Goal: Information Seeking & Learning: Understand process/instructions

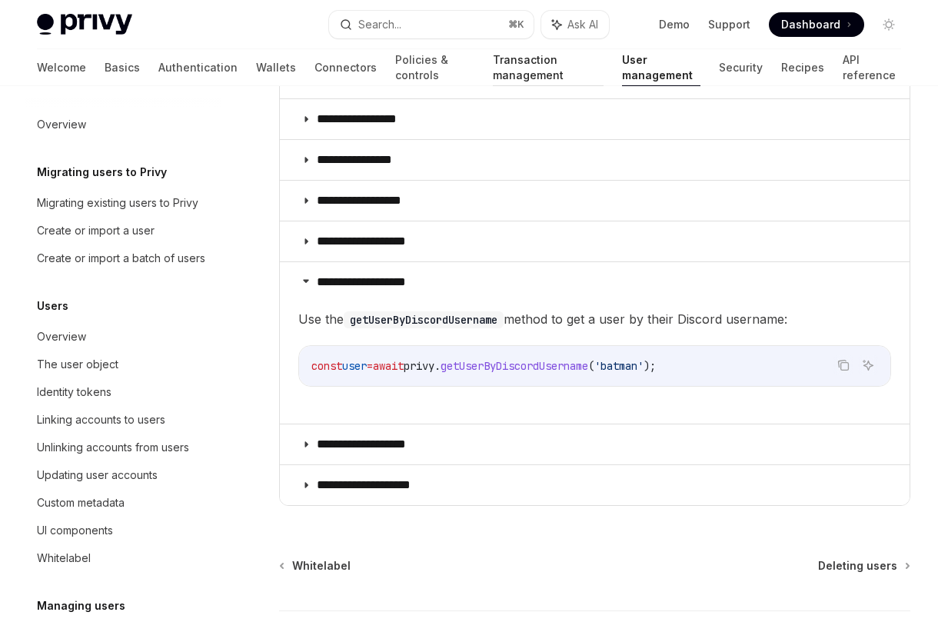
click at [493, 67] on link "Transaction management" at bounding box center [548, 67] width 110 height 37
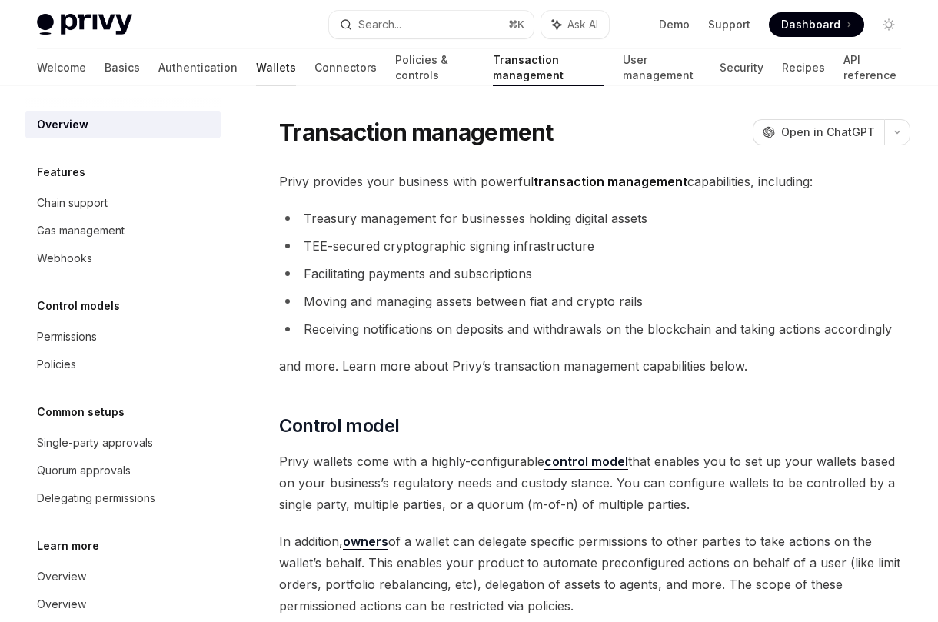
click at [256, 63] on link "Wallets" at bounding box center [276, 67] width 40 height 37
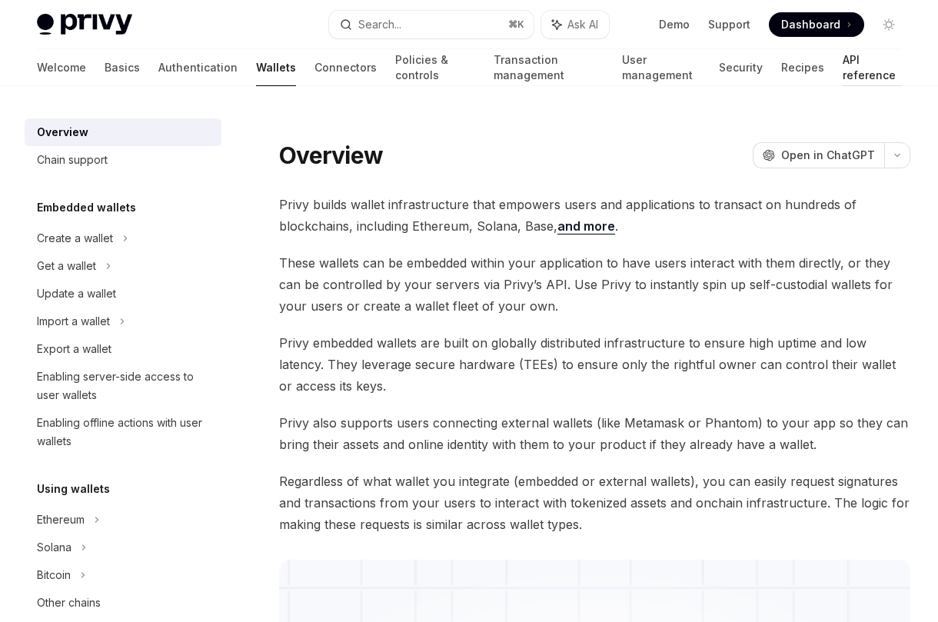
click at [842, 71] on link "API reference" at bounding box center [871, 67] width 58 height 37
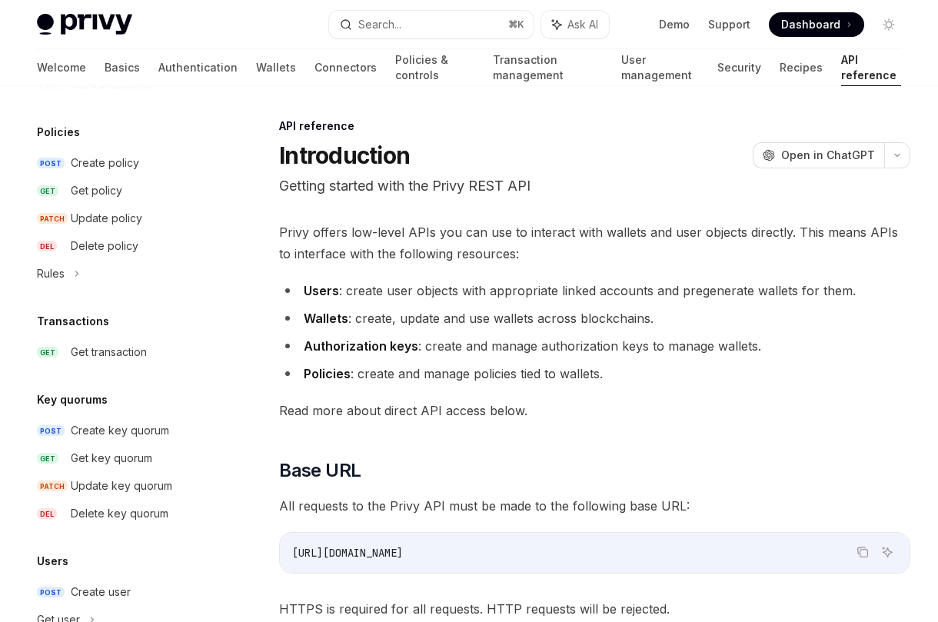
scroll to position [816, 0]
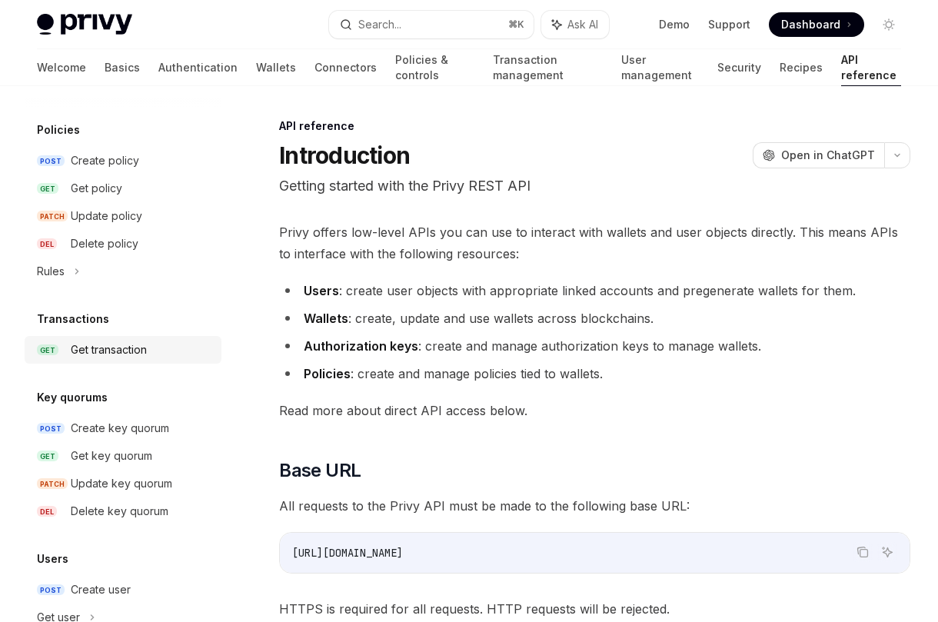
click at [116, 352] on div "Get transaction" at bounding box center [109, 350] width 76 height 18
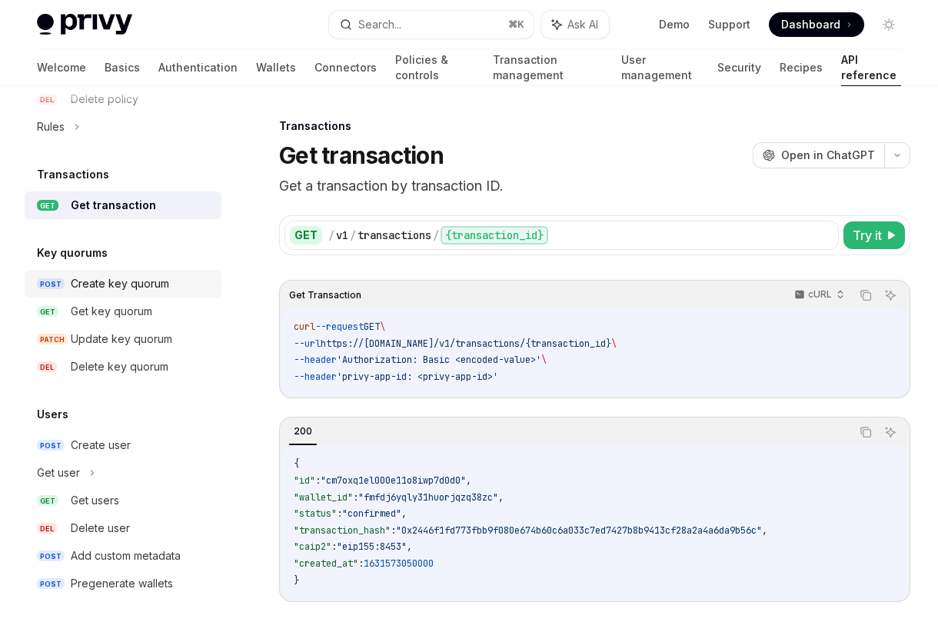
scroll to position [966, 0]
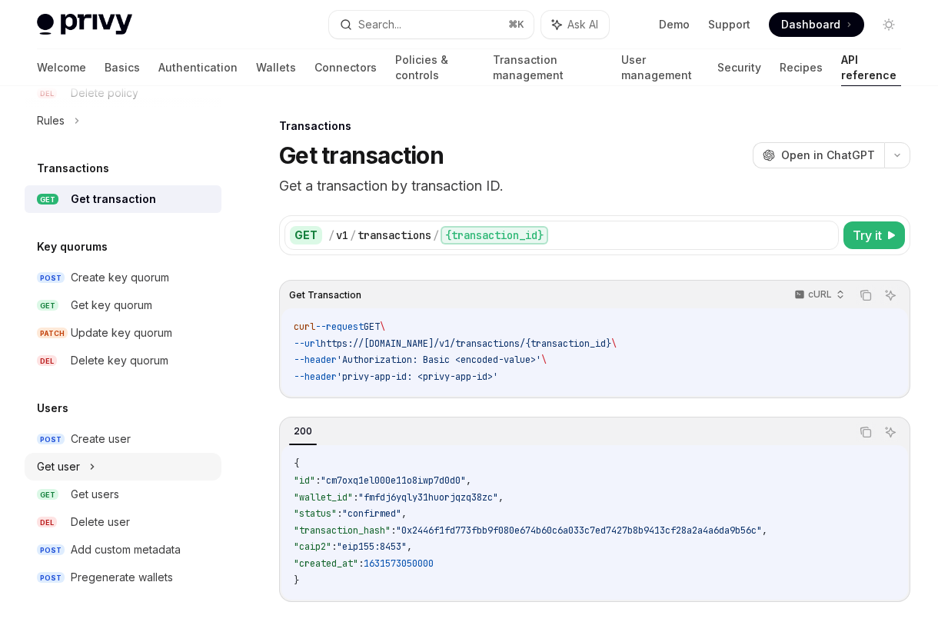
click at [97, 465] on div "Get user" at bounding box center [123, 467] width 197 height 28
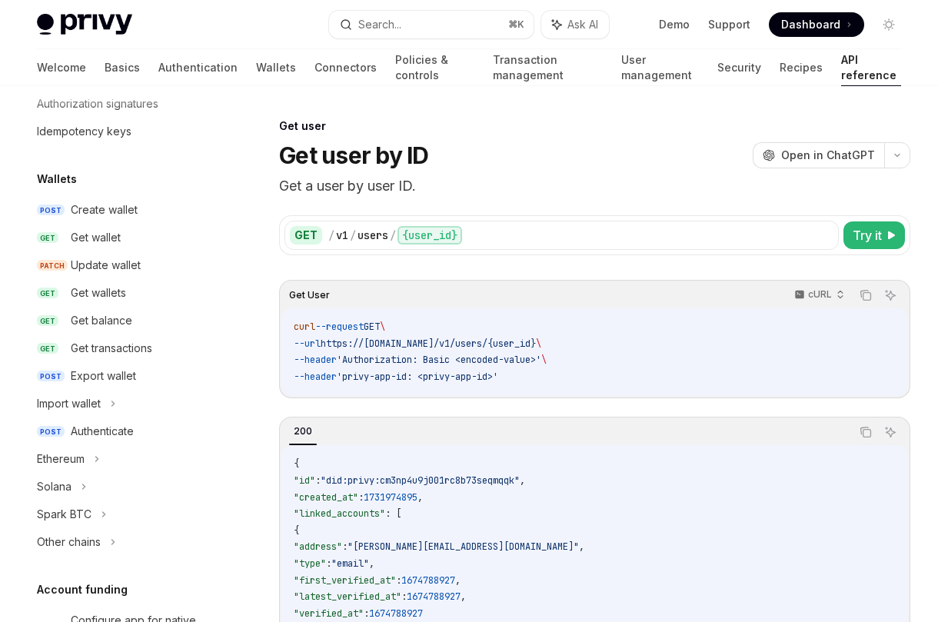
scroll to position [76, 0]
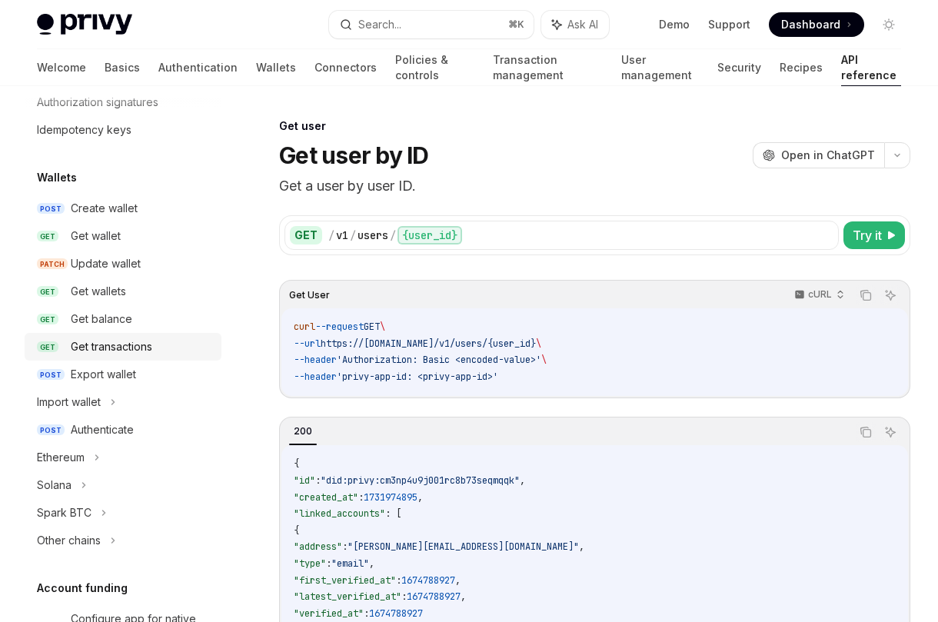
click at [133, 347] on div "Get transactions" at bounding box center [111, 346] width 81 height 18
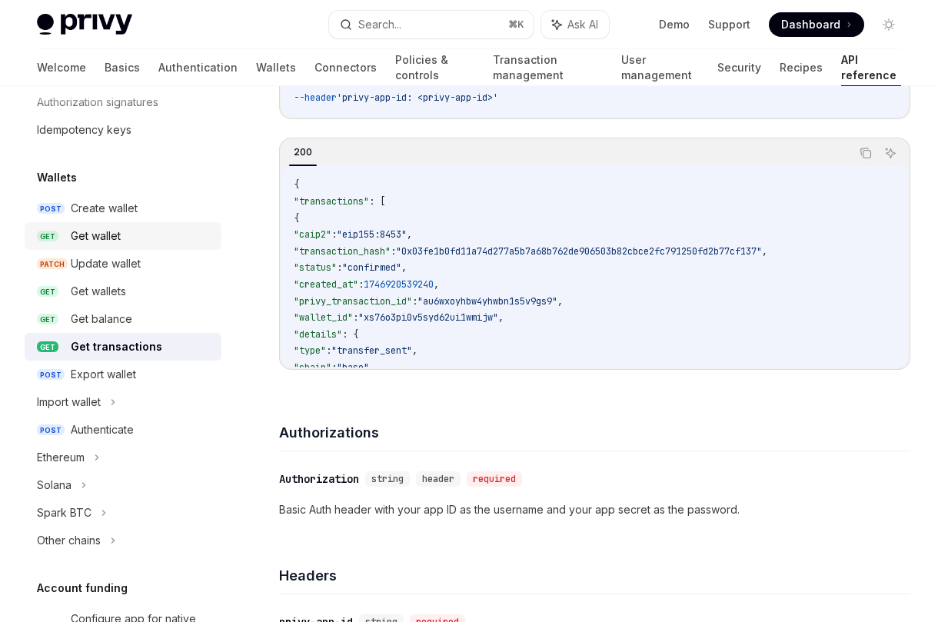
click at [118, 231] on div "Get wallet" at bounding box center [96, 236] width 50 height 18
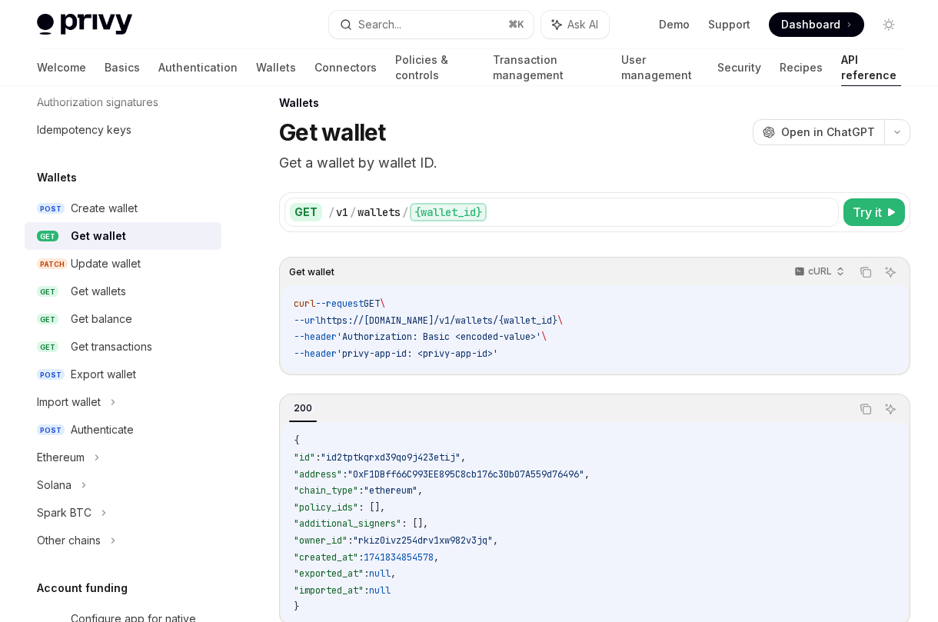
scroll to position [32, 0]
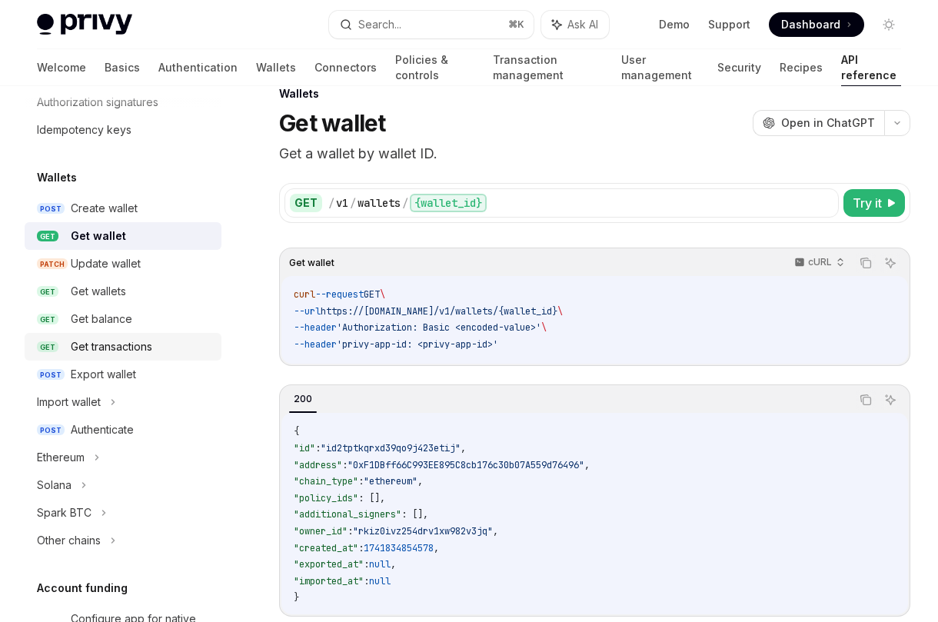
click at [111, 344] on div "Get transactions" at bounding box center [111, 346] width 81 height 18
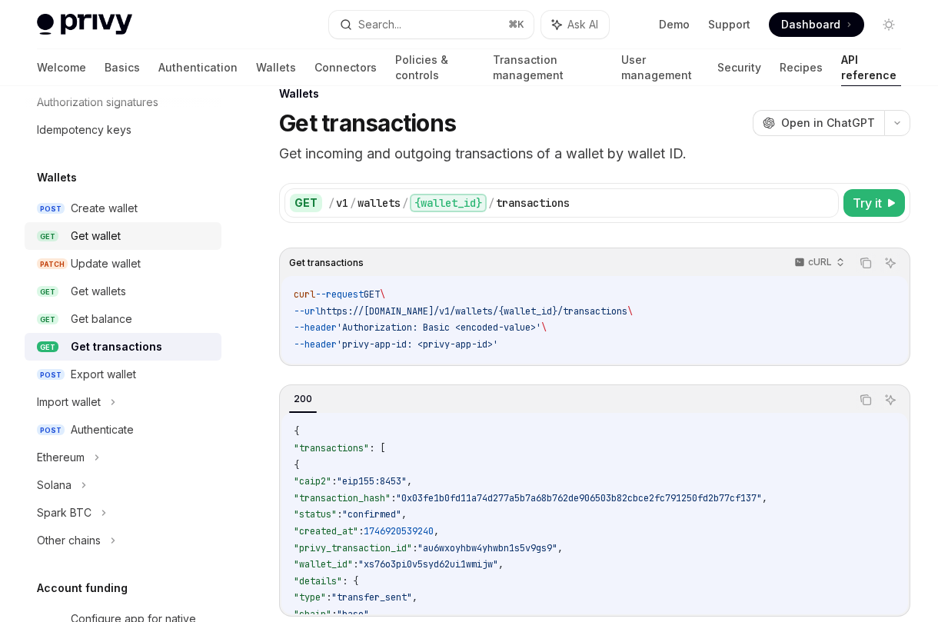
click at [86, 234] on div "Get wallet" at bounding box center [96, 236] width 50 height 18
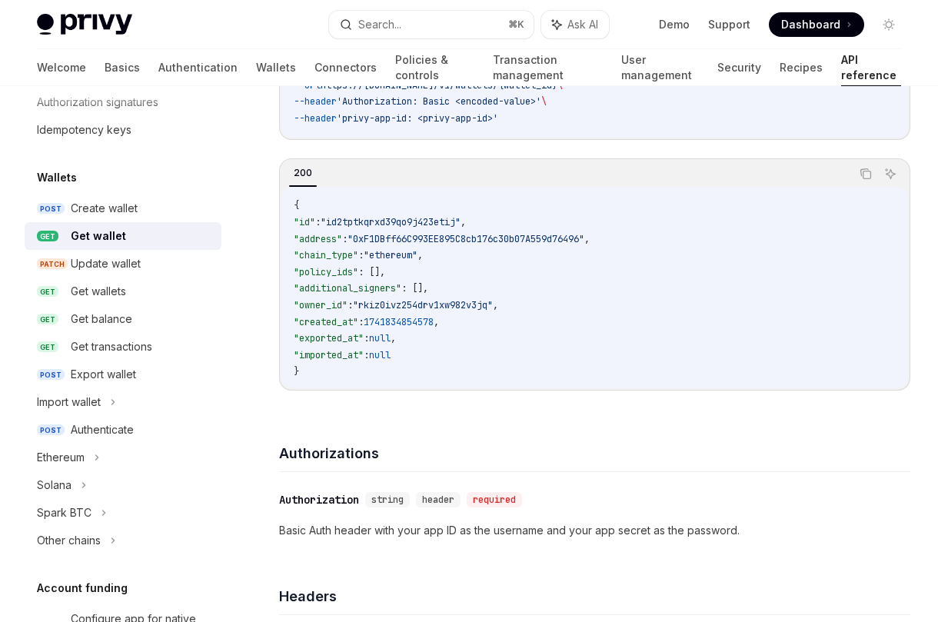
scroll to position [261, 0]
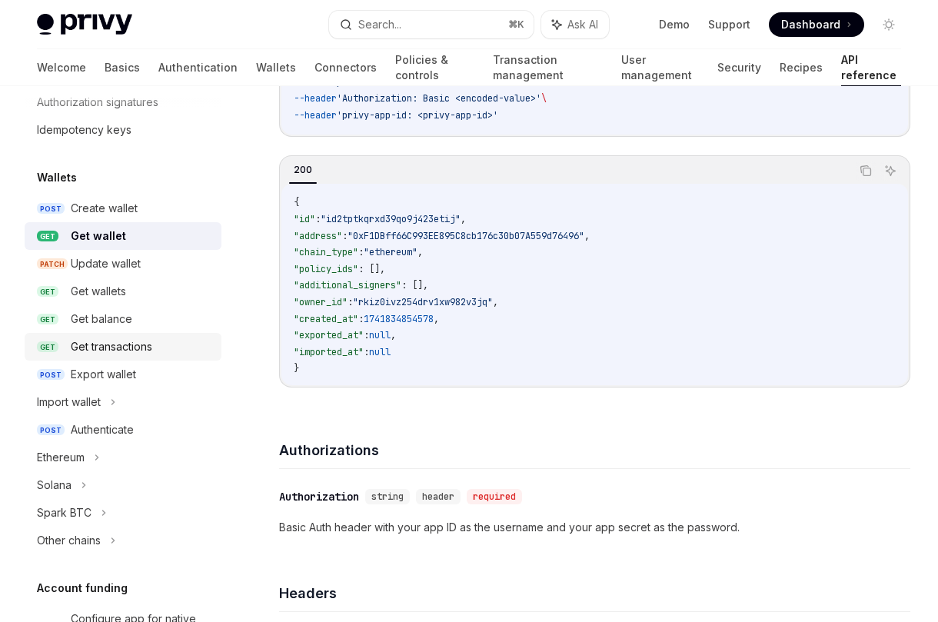
click at [128, 342] on div "Get transactions" at bounding box center [111, 346] width 81 height 18
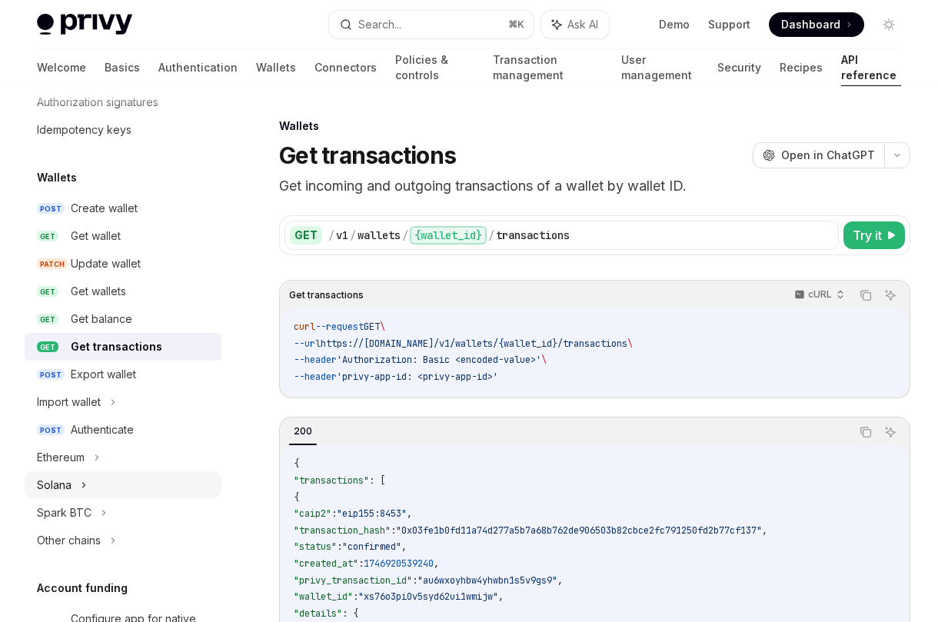
click at [94, 488] on div "Solana" at bounding box center [123, 485] width 197 height 28
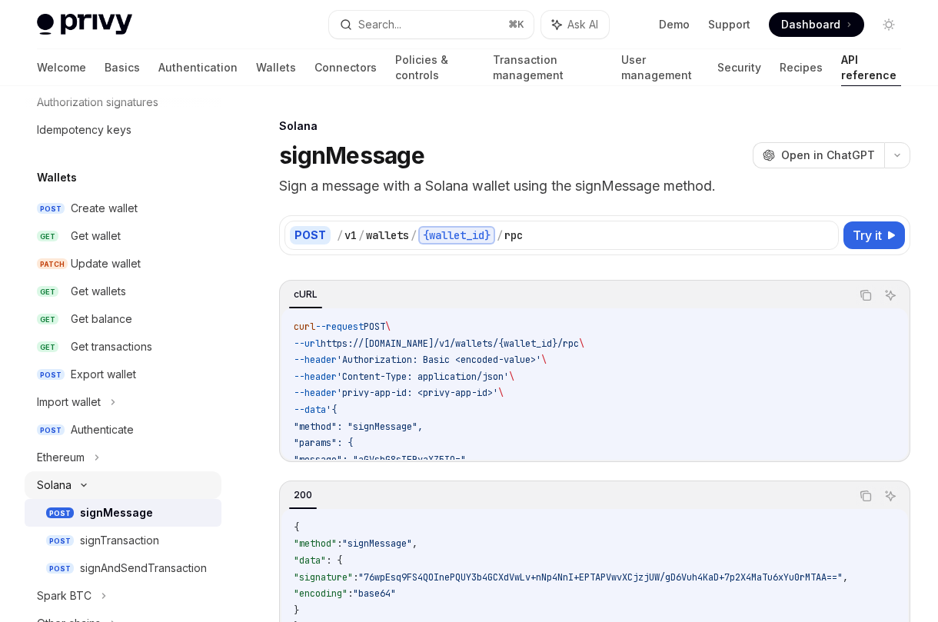
type textarea "*"
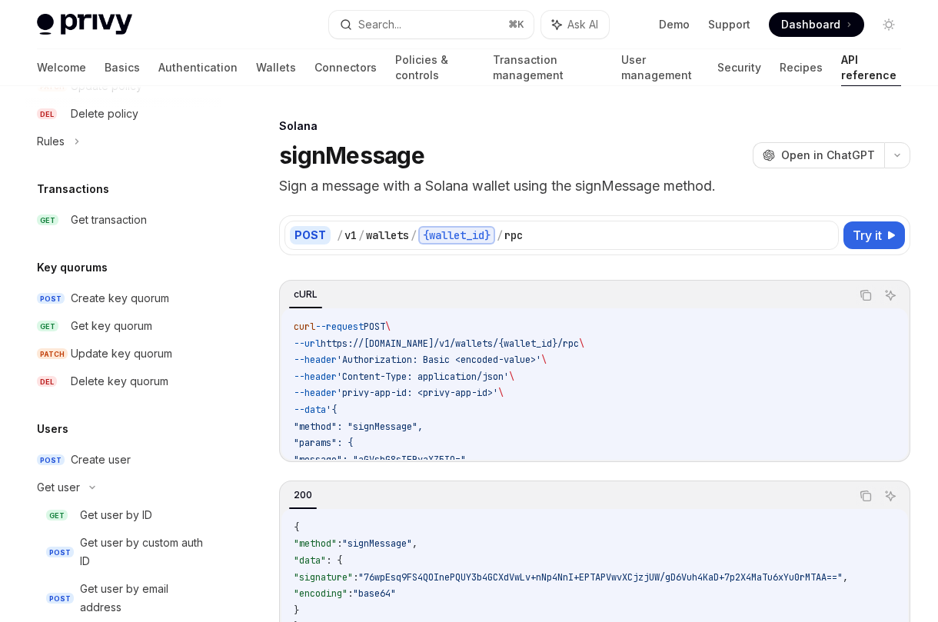
scroll to position [1032, 0]
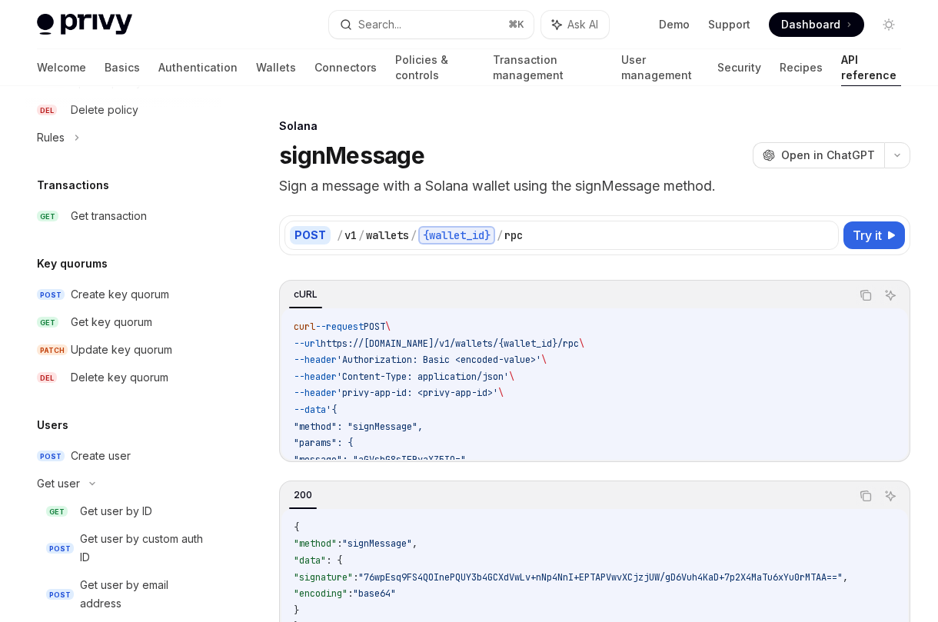
click at [527, 187] on p "Sign a message with a Solana wallet using the signMessage method." at bounding box center [594, 186] width 631 height 22
